Goal: Task Accomplishment & Management: Use online tool/utility

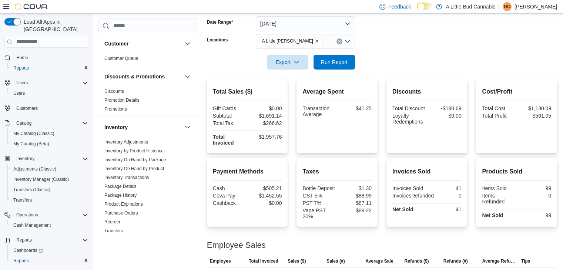
scroll to position [114, 0]
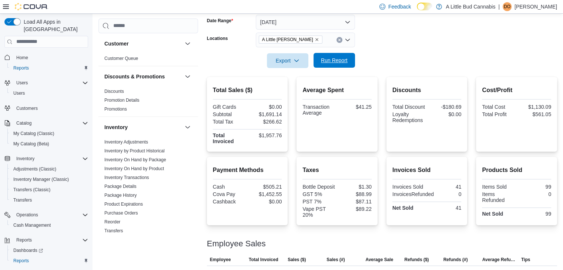
click at [343, 64] on span "Run Report" at bounding box center [334, 60] width 33 height 15
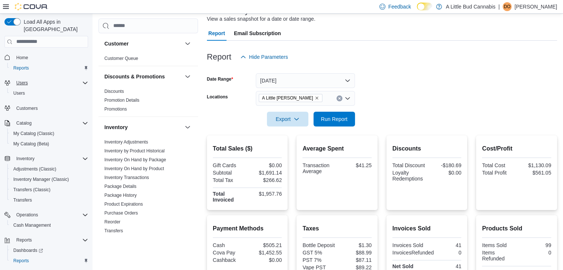
scroll to position [0, 0]
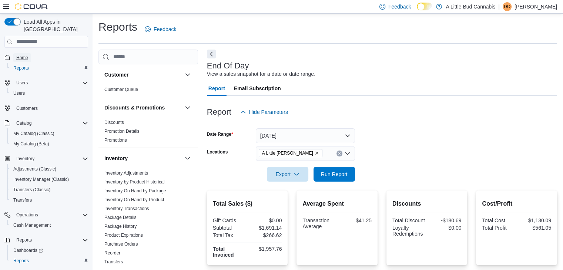
click at [27, 55] on span "Home" at bounding box center [22, 58] width 12 height 6
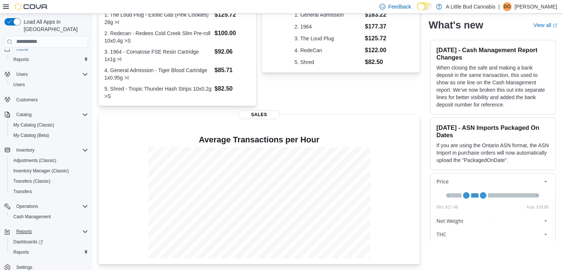
scroll to position [11, 0]
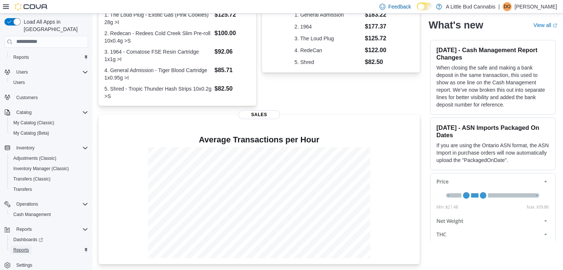
drag, startPoint x: 20, startPoint y: 239, endPoint x: 32, endPoint y: 237, distance: 12.3
click at [20, 246] on span "Reports" at bounding box center [21, 250] width 16 height 9
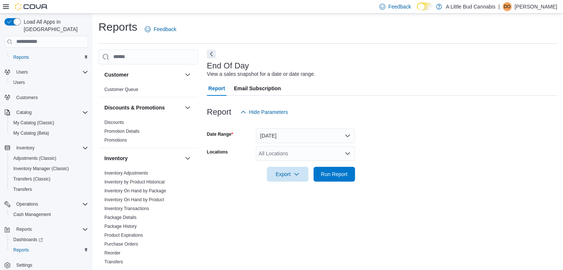
scroll to position [3, 0]
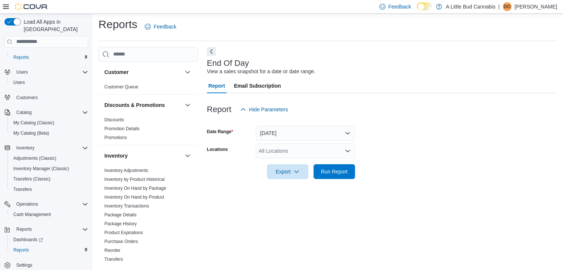
click at [309, 148] on div "All Locations" at bounding box center [305, 151] width 99 height 15
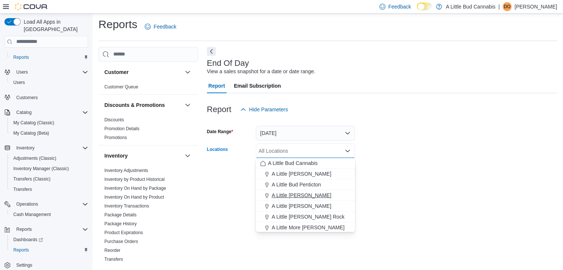
click at [303, 193] on span "A Little [PERSON_NAME]" at bounding box center [302, 195] width 60 height 7
click at [398, 155] on form "Date Range [DATE] Locations A Little [PERSON_NAME] Combo box. Selected. A Littl…" at bounding box center [382, 148] width 350 height 62
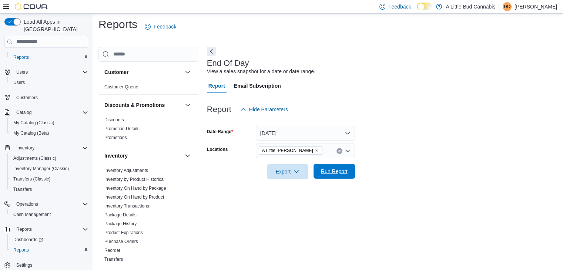
click at [352, 171] on button "Run Report" at bounding box center [333, 171] width 41 height 15
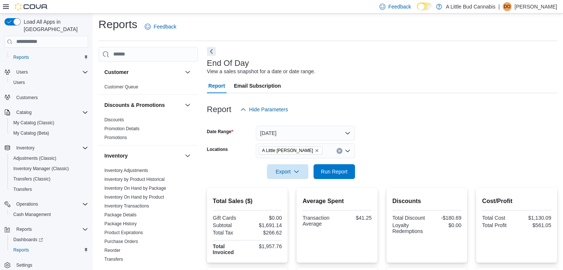
click at [467, 126] on form "Date Range [DATE] Locations A Little [PERSON_NAME] Export Run Report" at bounding box center [382, 148] width 350 height 62
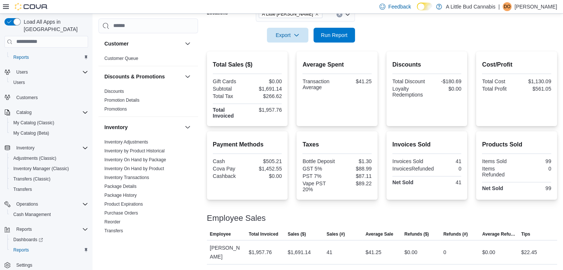
click at [534, 222] on div "Employee Sales" at bounding box center [382, 218] width 350 height 9
click at [442, 27] on div at bounding box center [382, 25] width 350 height 6
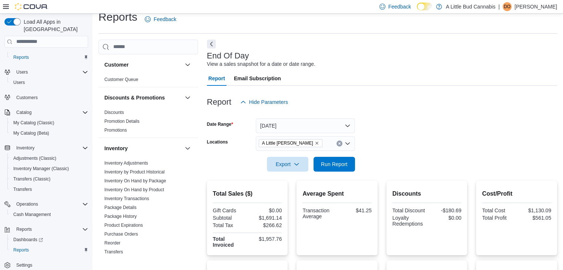
scroll to position [0, 0]
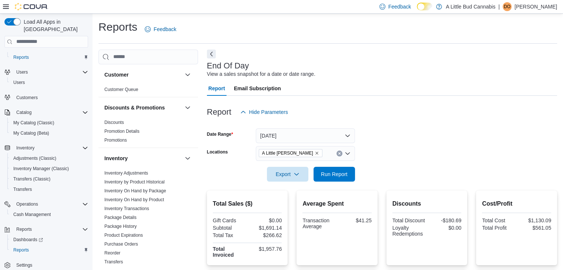
click at [419, 113] on div "Report Hide Parameters" at bounding box center [382, 112] width 350 height 15
click at [389, 69] on div "End Of Day View a sales snapshot for a date or date range." at bounding box center [380, 69] width 346 height 17
click at [460, 117] on div "Report Hide Parameters" at bounding box center [382, 112] width 350 height 15
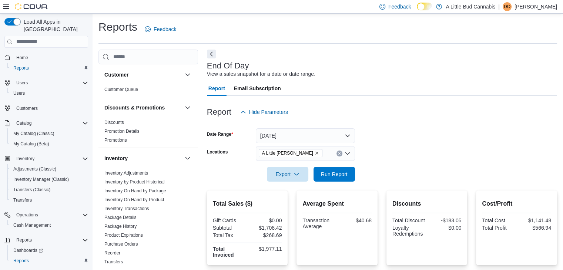
click at [394, 125] on div at bounding box center [382, 124] width 350 height 9
click at [390, 126] on div at bounding box center [382, 124] width 350 height 9
click at [389, 119] on div "Report Hide Parameters" at bounding box center [382, 112] width 350 height 15
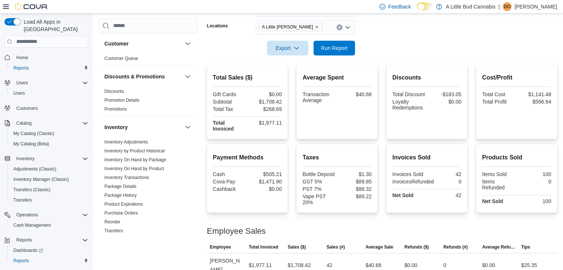
scroll to position [139, 0]
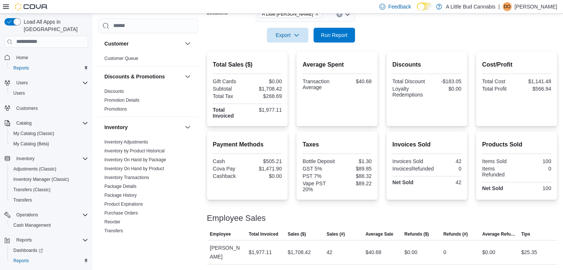
click at [386, 33] on form "Date Range [DATE] Locations A Little [PERSON_NAME] Export Run Report" at bounding box center [382, 11] width 350 height 62
click at [228, 39] on div "Export Run Report" at bounding box center [281, 35] width 148 height 15
click at [457, 43] on div at bounding box center [382, 47] width 350 height 9
click at [404, 30] on form "Date Range [DATE] Locations A Little [PERSON_NAME] Export Run Report" at bounding box center [382, 11] width 350 height 62
click at [389, 207] on div at bounding box center [382, 209] width 350 height 9
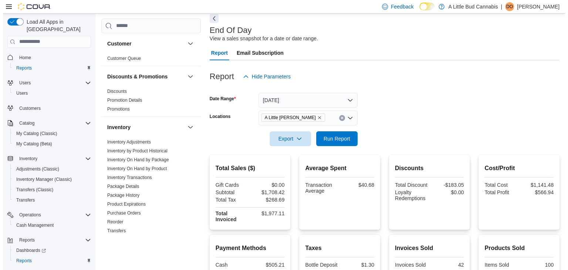
scroll to position [0, 0]
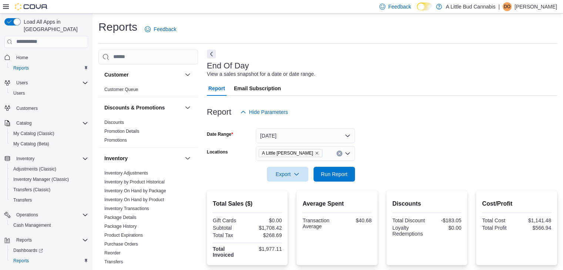
click at [375, 119] on div "Report Hide Parameters" at bounding box center [382, 112] width 350 height 15
click at [381, 113] on div "Report Hide Parameters" at bounding box center [382, 112] width 350 height 15
click at [33, 177] on span "Inventory Manager (Classic)" at bounding box center [41, 180] width 56 height 6
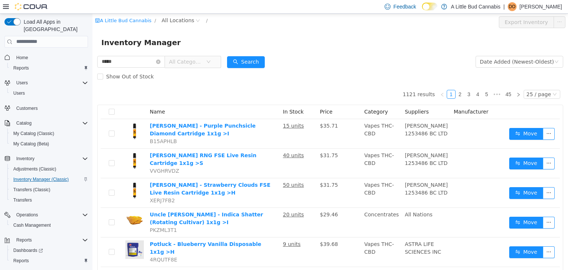
type input "*****"
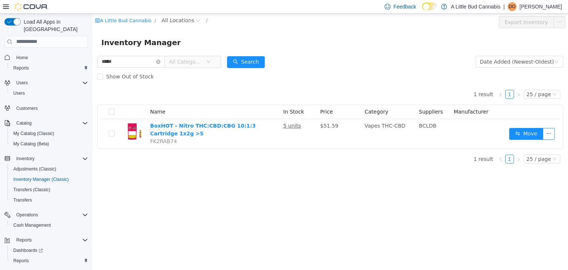
drag, startPoint x: 254, startPoint y: 93, endPoint x: 256, endPoint y: 88, distance: 4.5
click at [254, 91] on div "1 result 1 25 / page Name In Stock Price Category Suppliers Manufacturer BoxHOT…" at bounding box center [330, 116] width 466 height 65
click at [161, 61] on icon "icon: close-circle" at bounding box center [158, 61] width 4 height 4
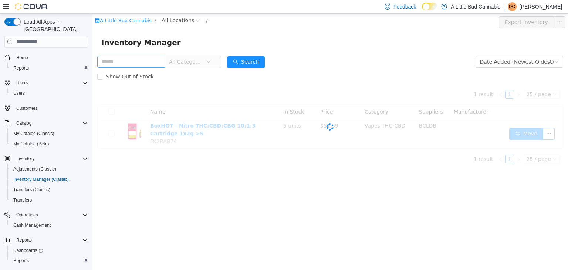
click at [374, 31] on div "Inventory Manager" at bounding box center [331, 42] width 476 height 24
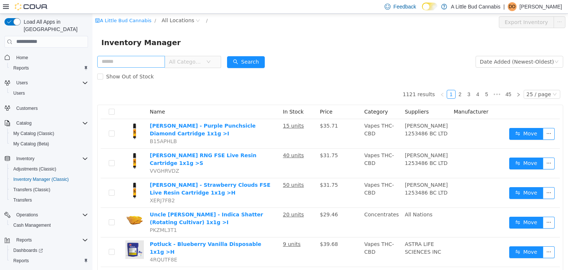
click at [321, 52] on div "Inventory Manager" at bounding box center [331, 42] width 476 height 24
click at [121, 66] on input "text" at bounding box center [131, 62] width 68 height 12
click at [384, 66] on form "All Categories Date Added (Newest-Oldest) Search Show Out of Stock" at bounding box center [330, 69] width 466 height 30
click at [184, 23] on span "All Locations" at bounding box center [178, 20] width 33 height 8
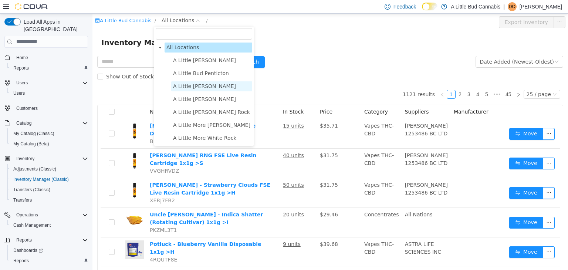
click at [200, 89] on span "A Little [PERSON_NAME]" at bounding box center [204, 86] width 63 height 6
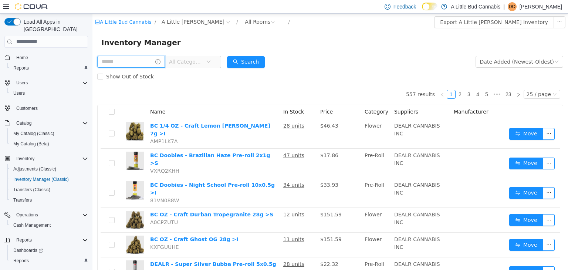
click at [128, 65] on input "text" at bounding box center [131, 62] width 68 height 12
type input "*****"
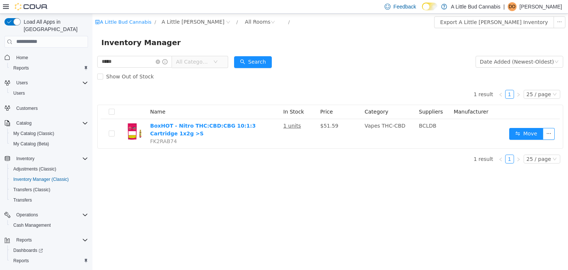
click at [335, 58] on form "***** All Categories Date Added (Newest-Oldest) Search Show Out of Stock" at bounding box center [330, 69] width 466 height 30
click at [160, 60] on icon "icon: close-circle" at bounding box center [158, 61] width 4 height 4
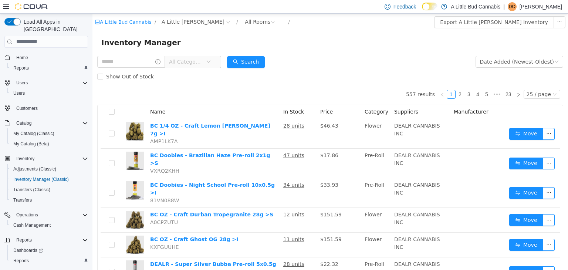
click at [356, 66] on form "All Categories Date Added (Newest-Oldest) Search Show Out of Stock" at bounding box center [330, 69] width 466 height 30
click at [327, 75] on div "Show Out of Stock" at bounding box center [330, 76] width 466 height 15
